Goal: Transaction & Acquisition: Book appointment/travel/reservation

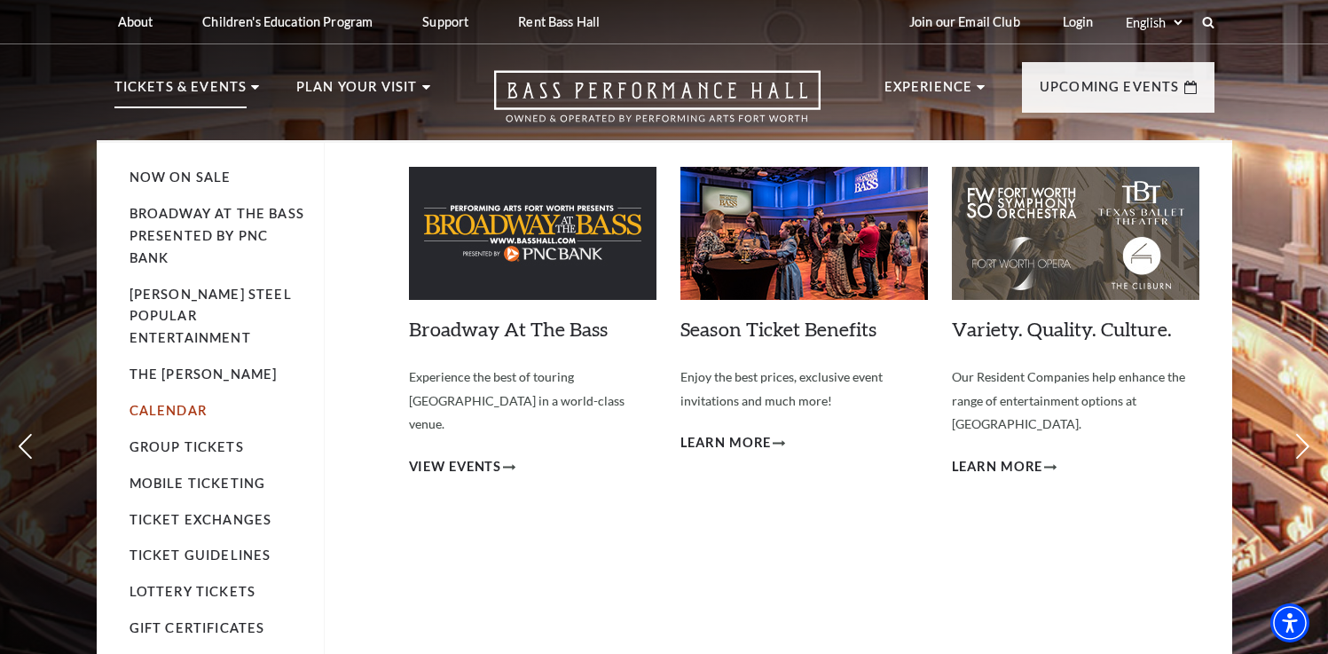
click at [184, 403] on link "Calendar" at bounding box center [167, 410] width 77 height 15
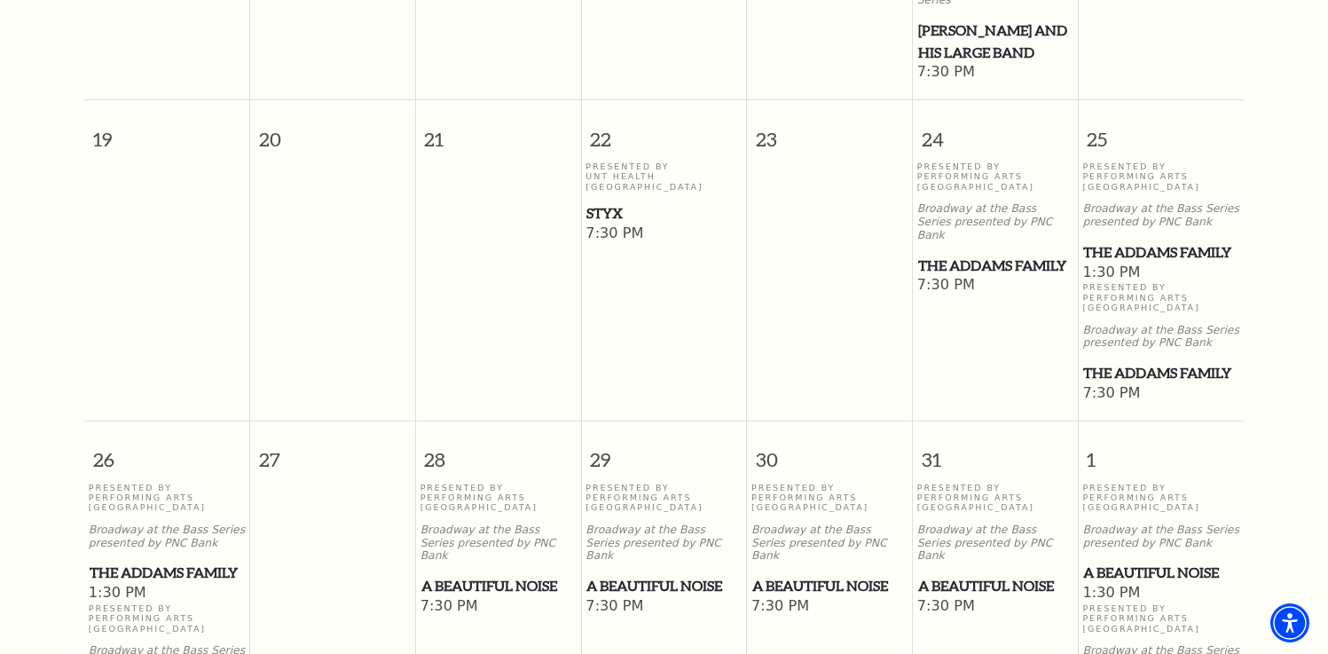
scroll to position [1056, 0]
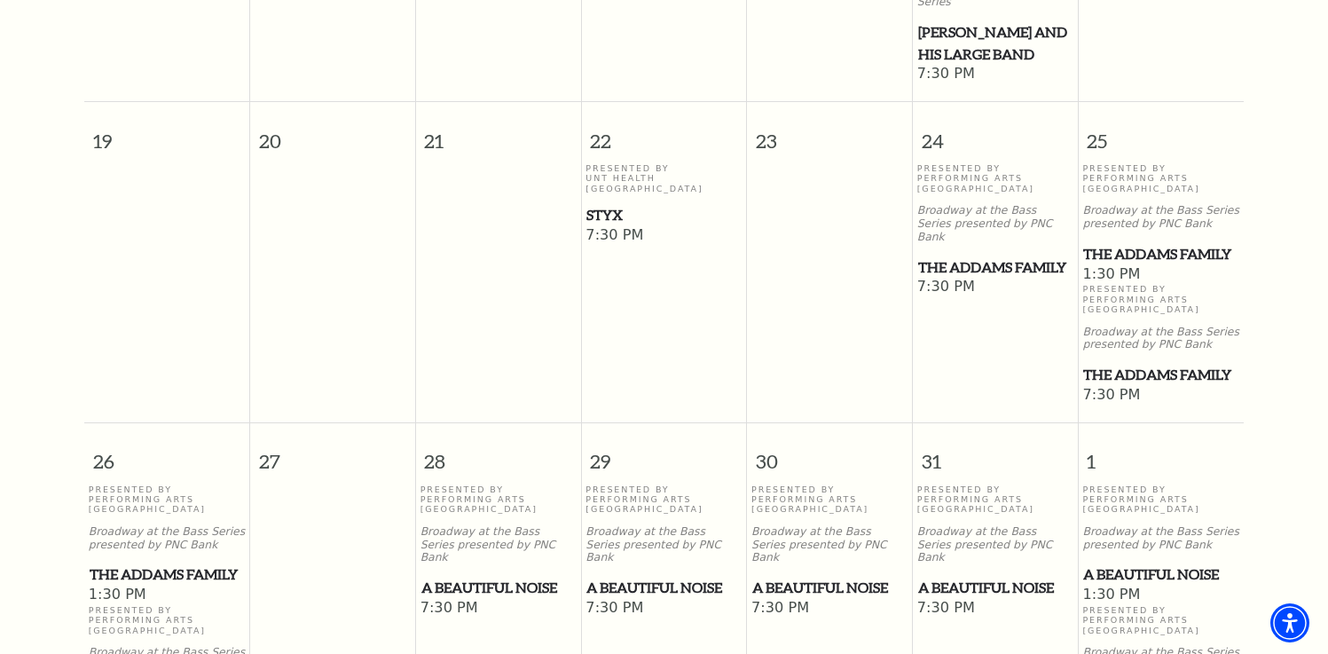
click at [1032, 256] on span "The Addams Family" at bounding box center [995, 267] width 154 height 22
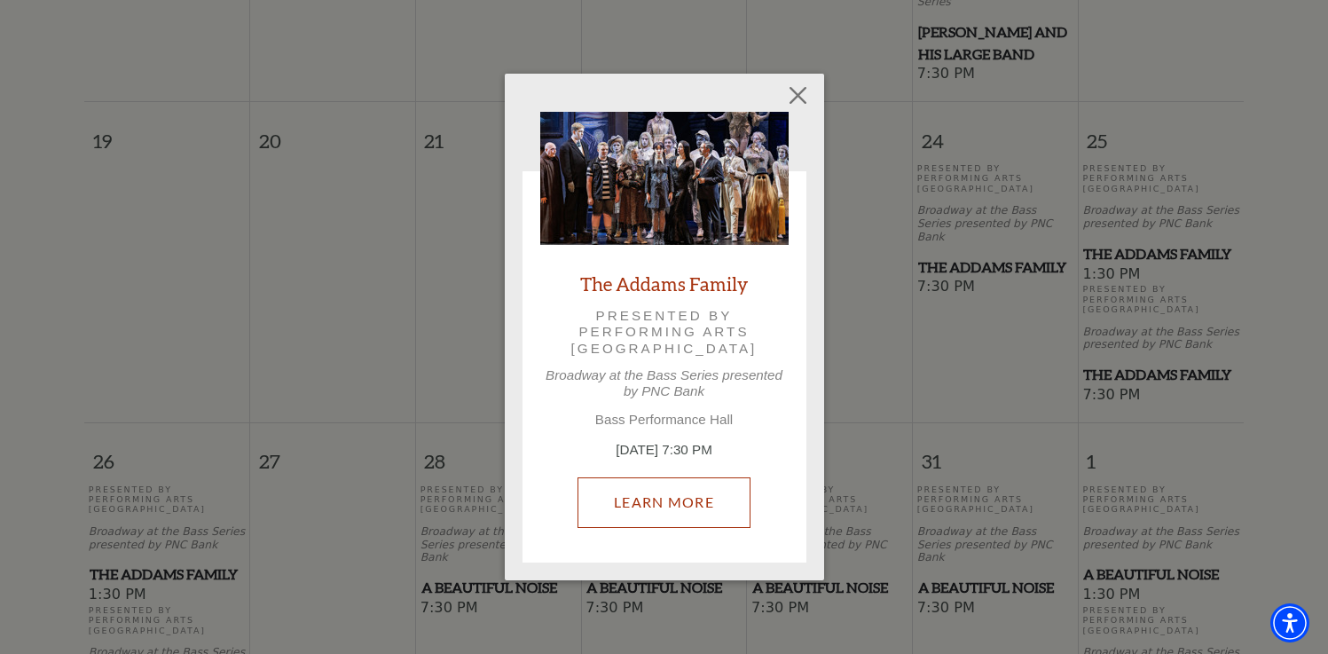
click at [697, 498] on link "Learn More" at bounding box center [663, 502] width 173 height 50
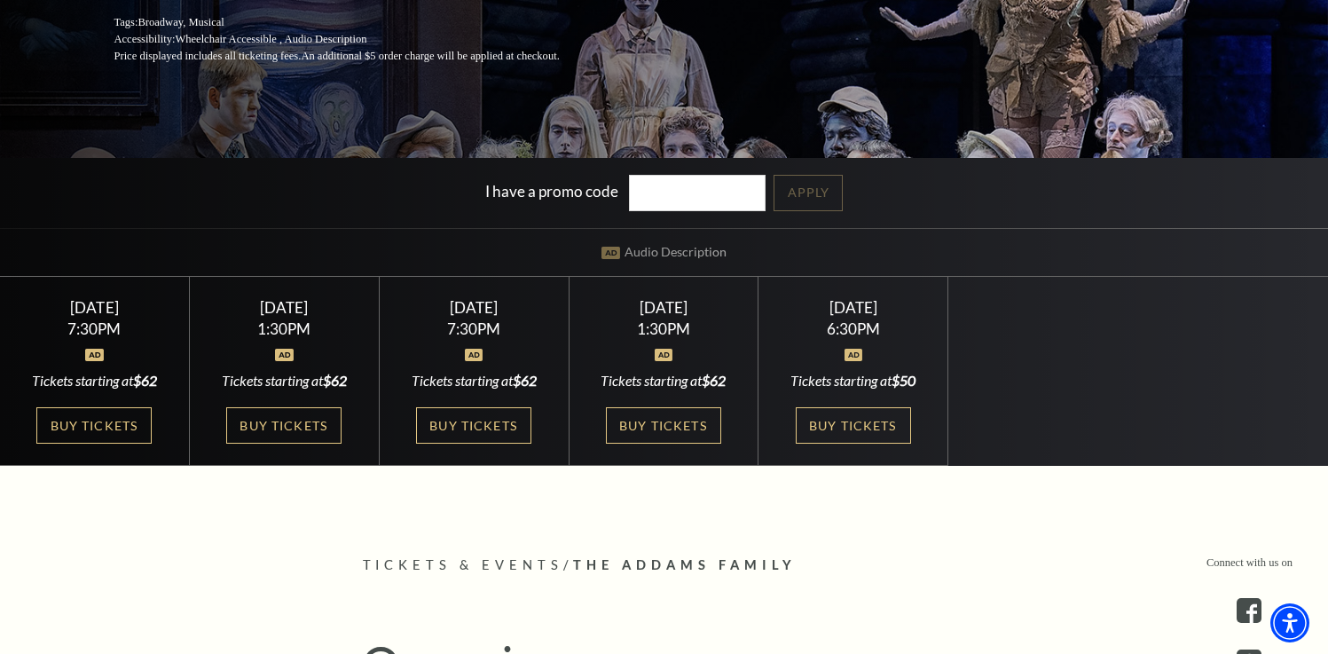
scroll to position [361, 0]
